Goal: Transaction & Acquisition: Book appointment/travel/reservation

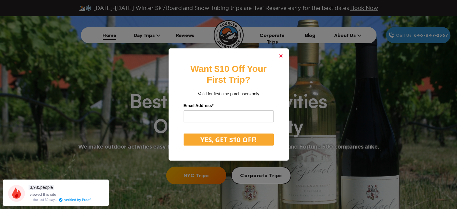
click at [281, 57] on icon at bounding box center [281, 56] width 4 height 4
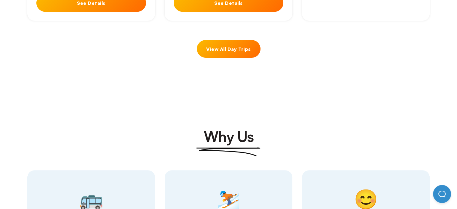
scroll to position [300, 0]
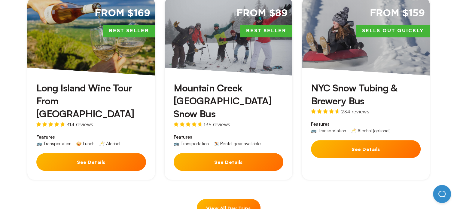
click at [229, 153] on button "See Details" at bounding box center [229, 162] width 110 height 18
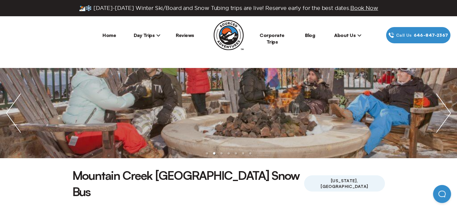
click at [451, 109] on img "next slide / item" at bounding box center [443, 113] width 27 height 90
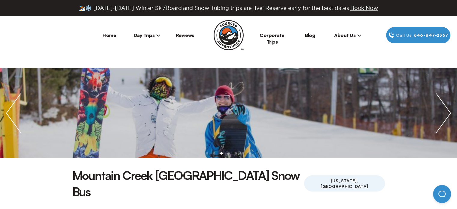
click at [451, 109] on img "next slide / item" at bounding box center [443, 113] width 27 height 90
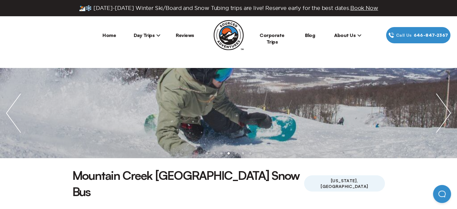
click at [451, 110] on img "next slide / item" at bounding box center [443, 113] width 27 height 90
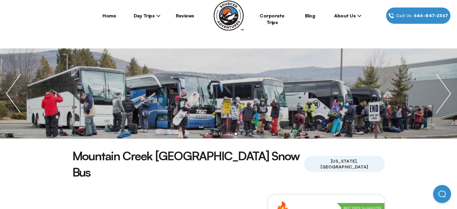
scroll to position [30, 0]
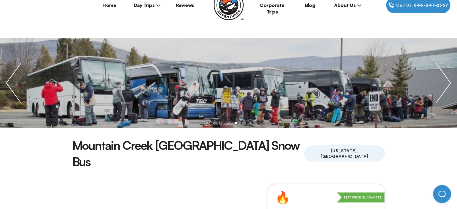
click at [446, 86] on img "next slide / item" at bounding box center [443, 83] width 27 height 90
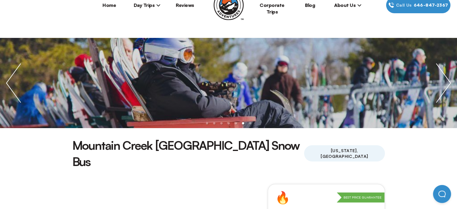
click at [446, 86] on img "next slide / item" at bounding box center [443, 83] width 27 height 90
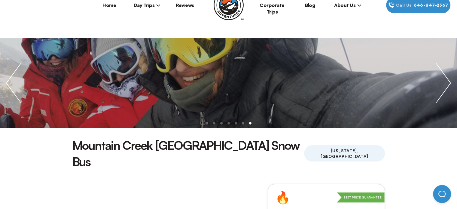
click at [446, 86] on img "next slide / item" at bounding box center [443, 83] width 27 height 90
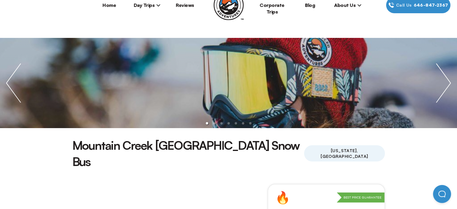
click at [446, 86] on img "next slide / item" at bounding box center [443, 83] width 27 height 90
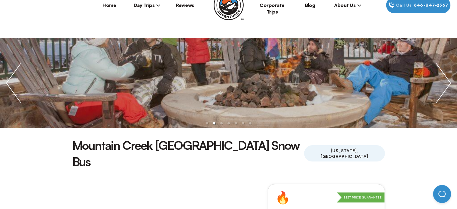
click at [446, 86] on img "next slide / item" at bounding box center [443, 83] width 27 height 90
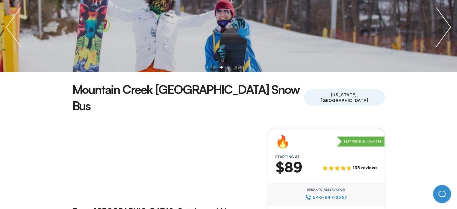
scroll to position [0, 0]
